Goal: Task Accomplishment & Management: Manage account settings

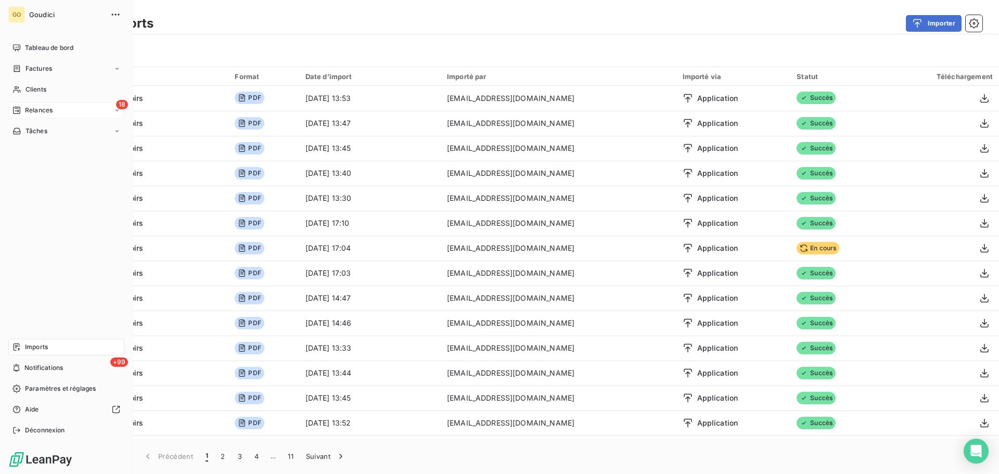
click at [33, 109] on span "Relances" at bounding box center [39, 110] width 28 height 9
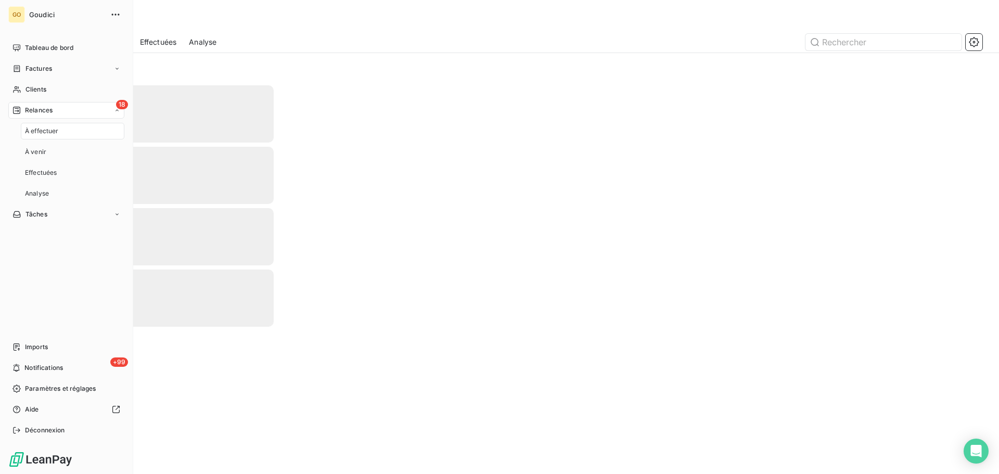
click at [40, 132] on span "À effectuer" at bounding box center [42, 130] width 34 height 9
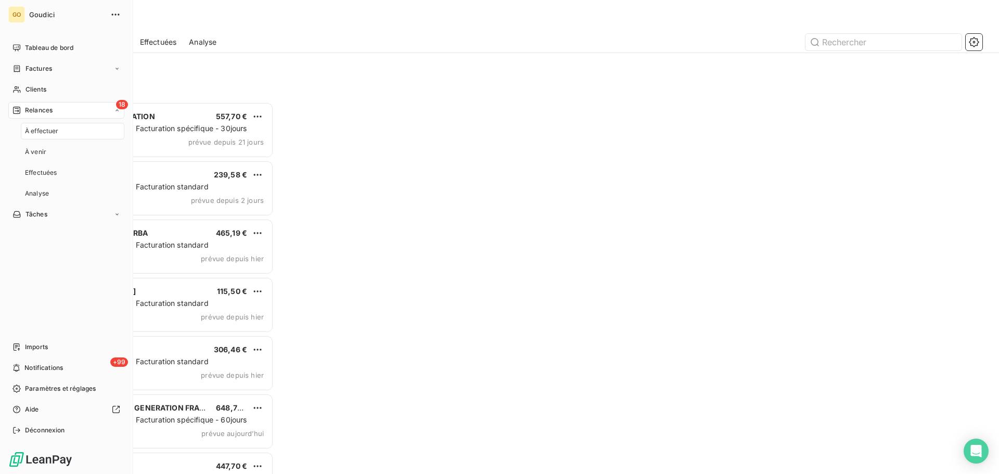
scroll to position [364, 216]
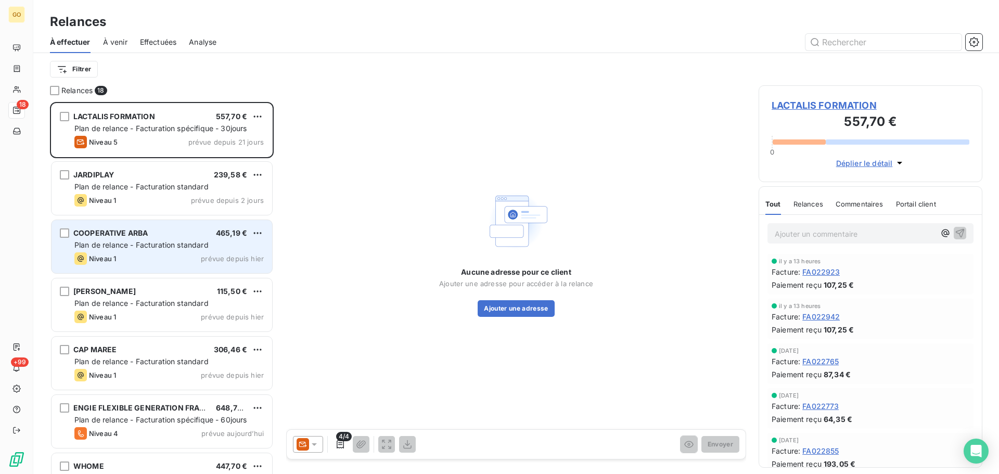
click at [160, 251] on div "COOPERATIVE ARBA 465,19 € Plan de relance - Facturation standard Niveau 1 prévu…" at bounding box center [162, 246] width 221 height 53
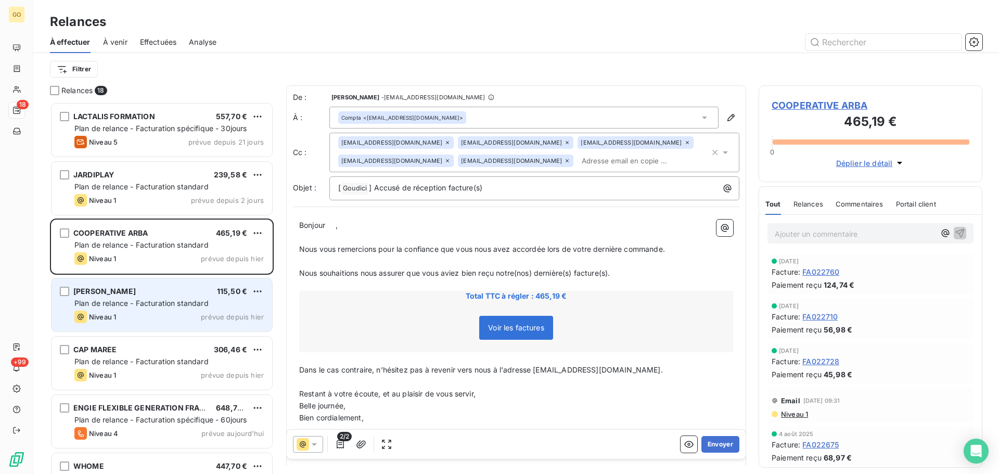
click at [168, 299] on span "Plan de relance - Facturation standard" at bounding box center [141, 303] width 134 height 9
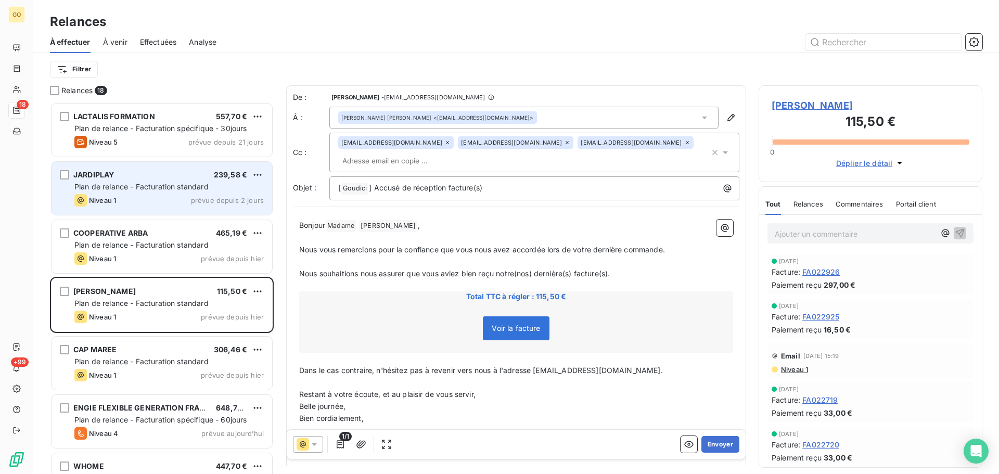
click at [141, 185] on span "Plan de relance - Facturation standard" at bounding box center [141, 186] width 134 height 9
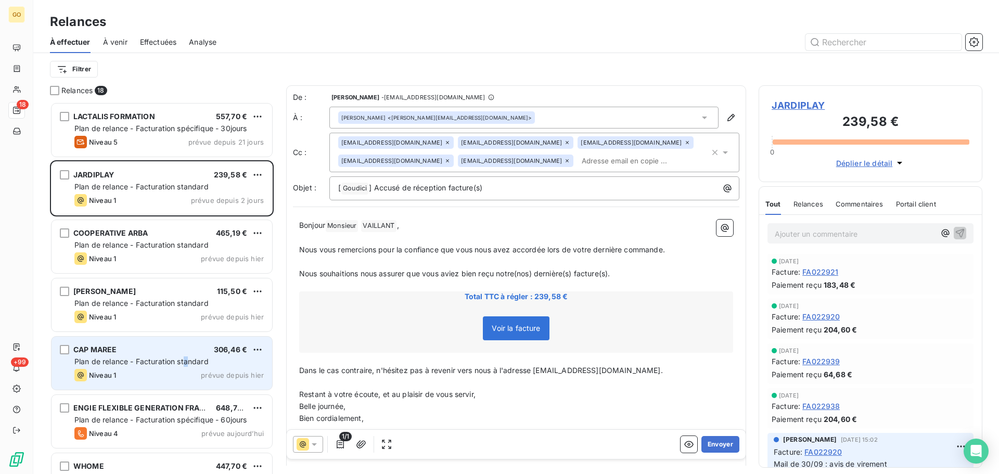
click at [187, 364] on span "Plan de relance - Facturation standard" at bounding box center [141, 361] width 134 height 9
